Goal: Find specific page/section: Find specific page/section

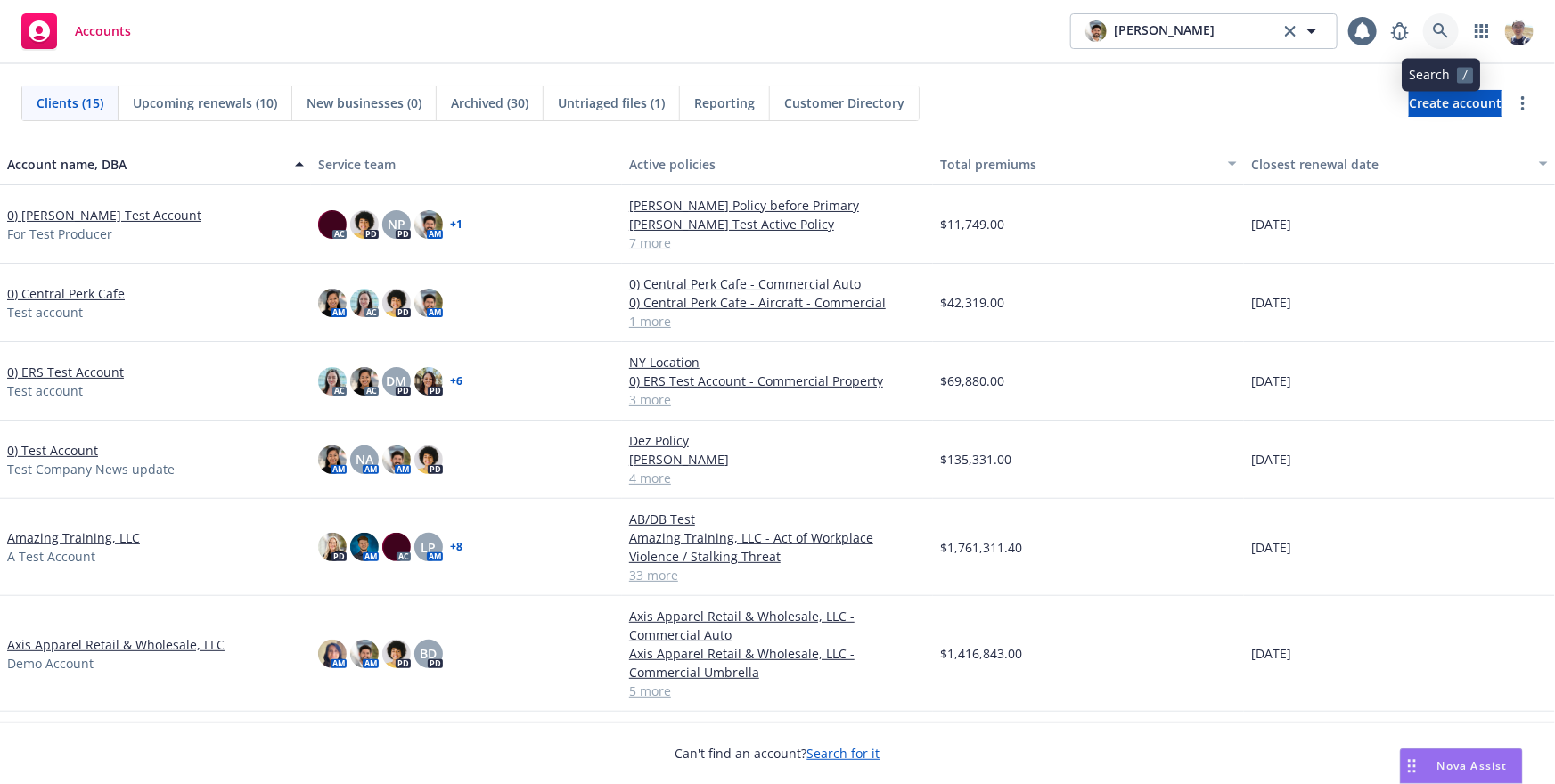
click at [1439, 24] on icon at bounding box center [1441, 30] width 15 height 15
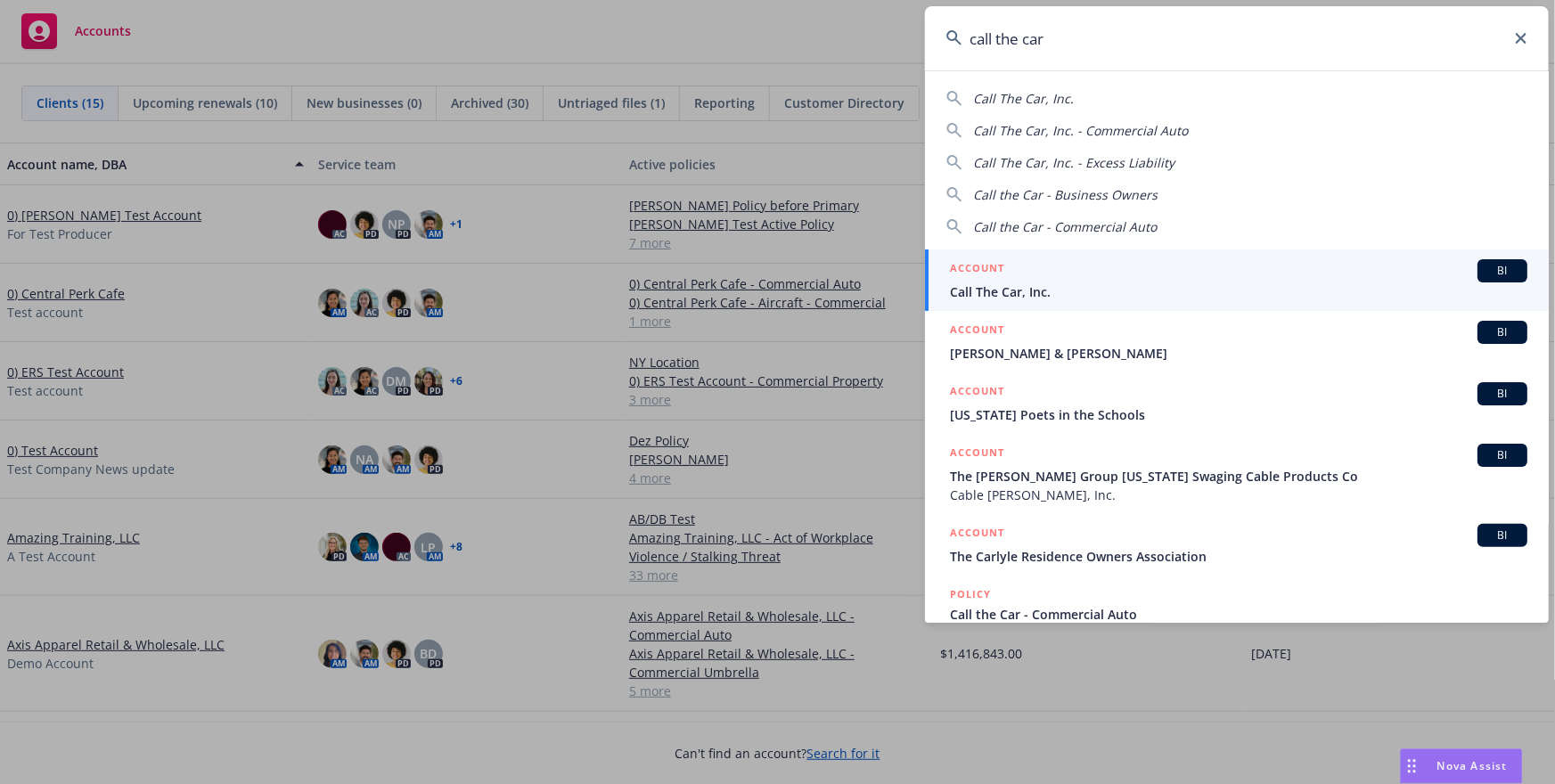
type input "call the car"
click at [1032, 284] on span "Call The Car, Inc." at bounding box center [1239, 291] width 578 height 19
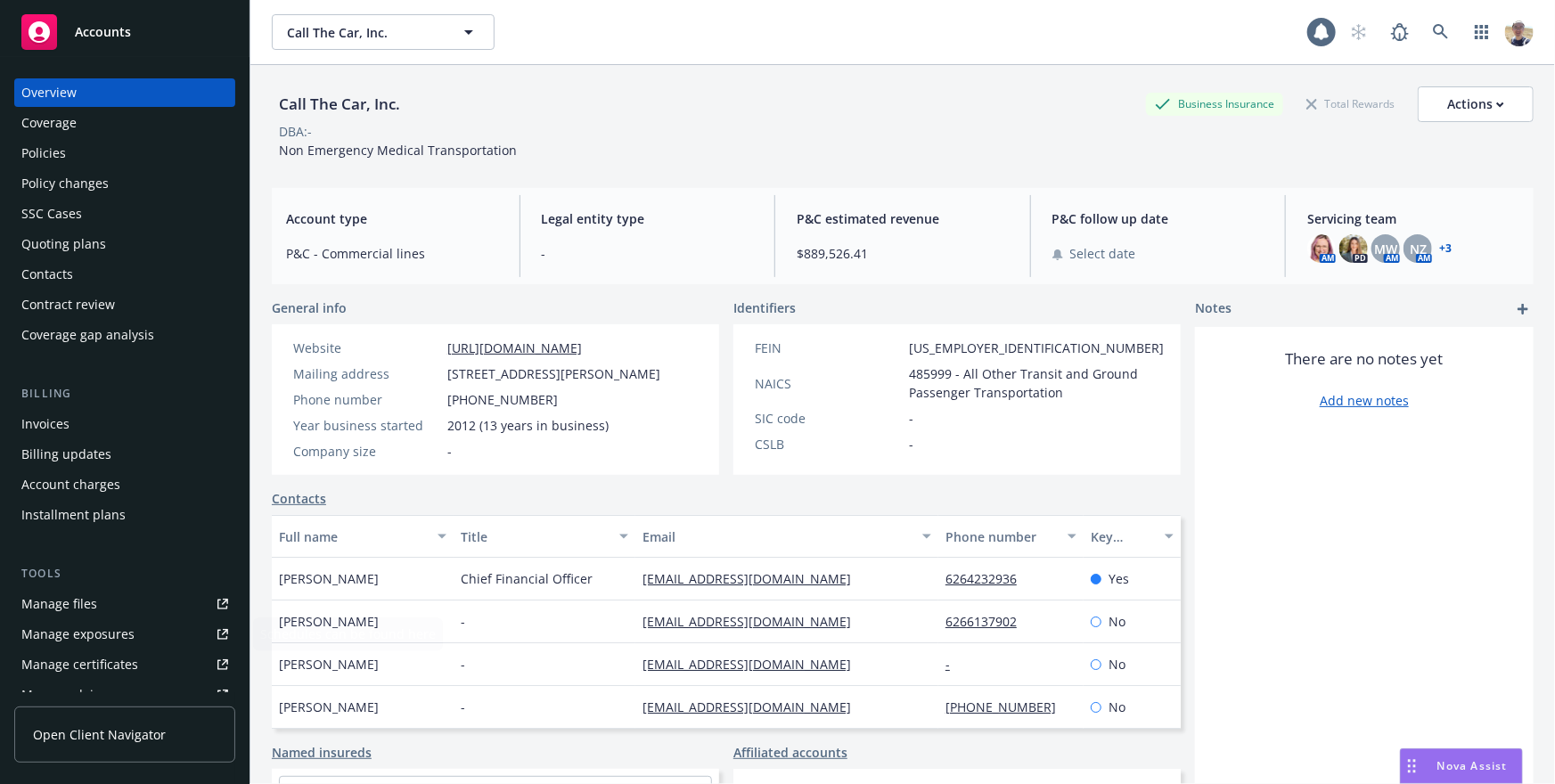
click at [136, 747] on link "Open Client Navigator" at bounding box center [124, 734] width 221 height 56
